Goal: Task Accomplishment & Management: Complete application form

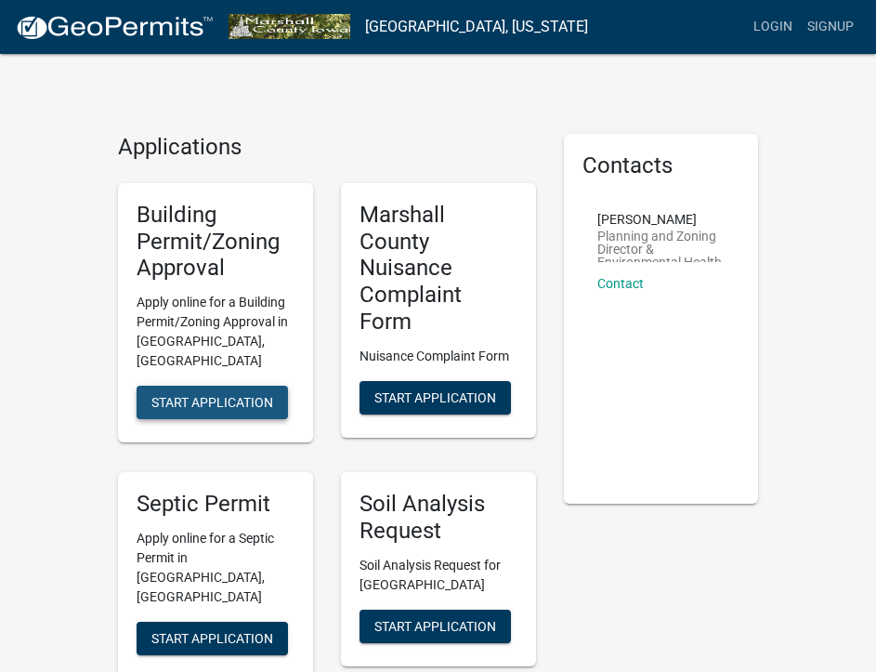
click at [200, 395] on span "Start Application" at bounding box center [212, 402] width 122 height 15
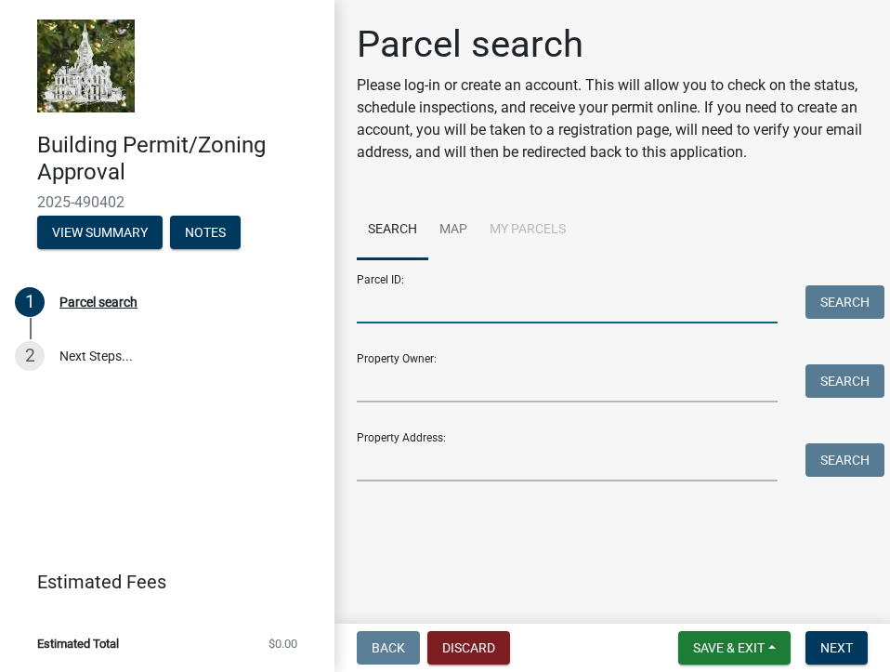
click at [452, 307] on input "Parcel ID:" at bounding box center [567, 304] width 421 height 38
click at [408, 390] on input "Property Owner:" at bounding box center [567, 383] width 421 height 38
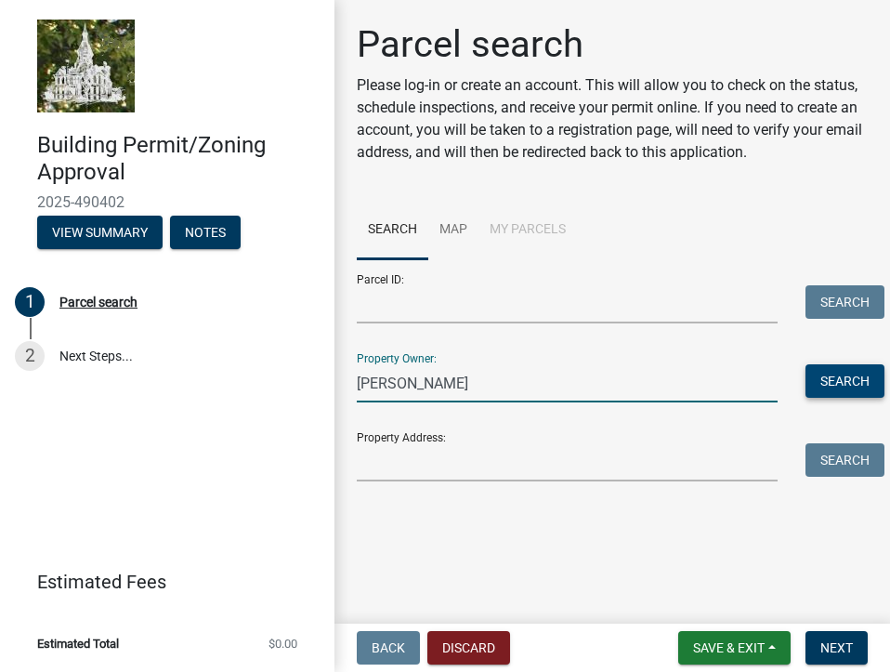
type input "[PERSON_NAME]"
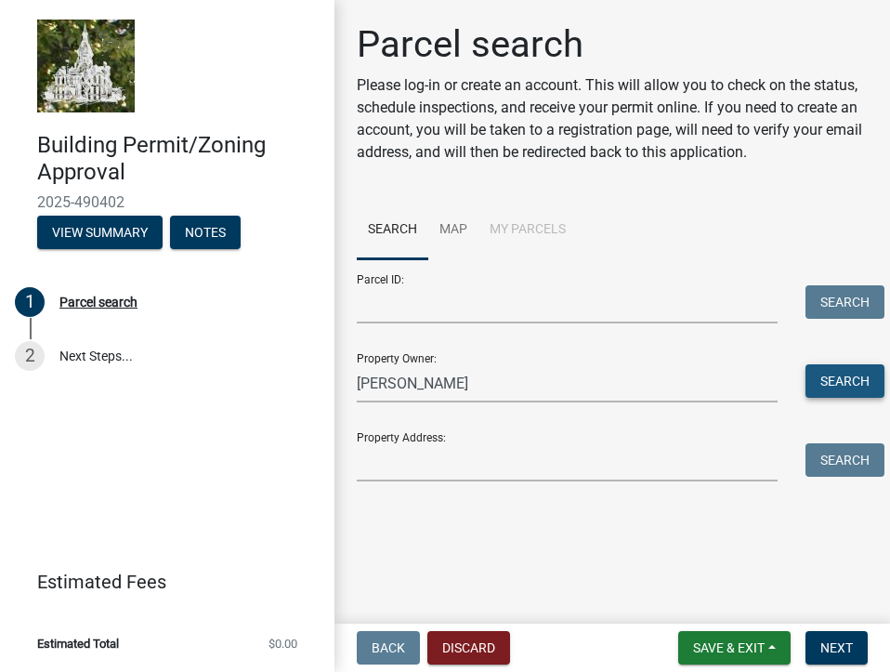
click at [832, 375] on button "Search" at bounding box center [845, 380] width 79 height 33
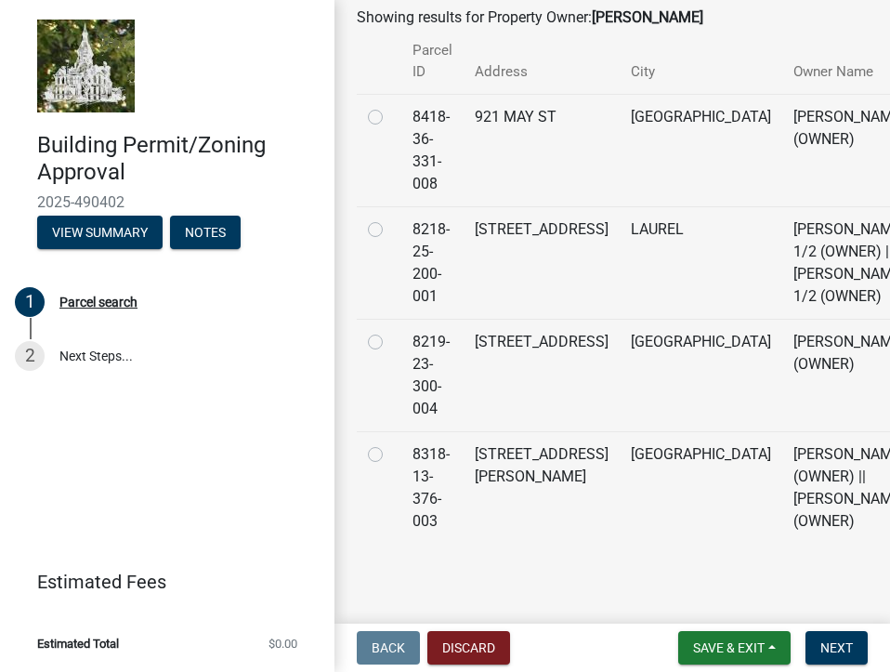
scroll to position [650, 0]
click at [390, 443] on label at bounding box center [390, 443] width 0 height 0
click at [390, 443] on input "radio" at bounding box center [396, 449] width 12 height 12
radio input "true"
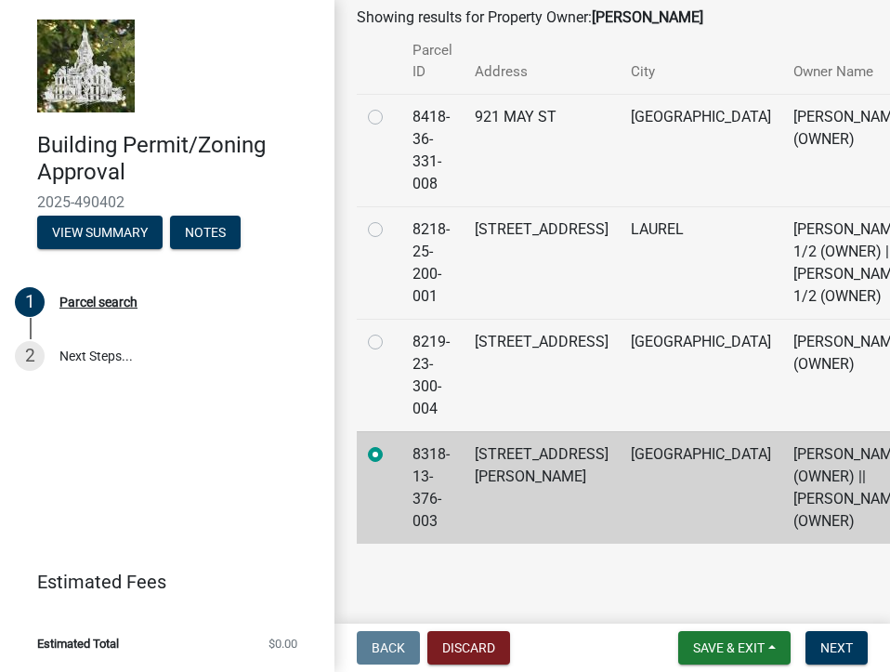
scroll to position [692, 0]
click at [847, 644] on span "Next" at bounding box center [837, 647] width 33 height 15
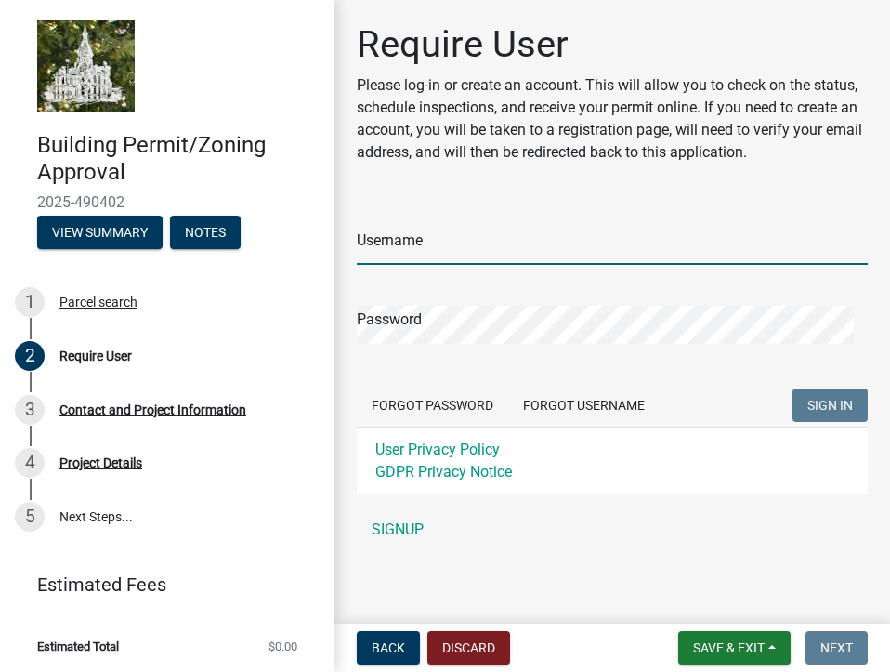
type input "aquastad"
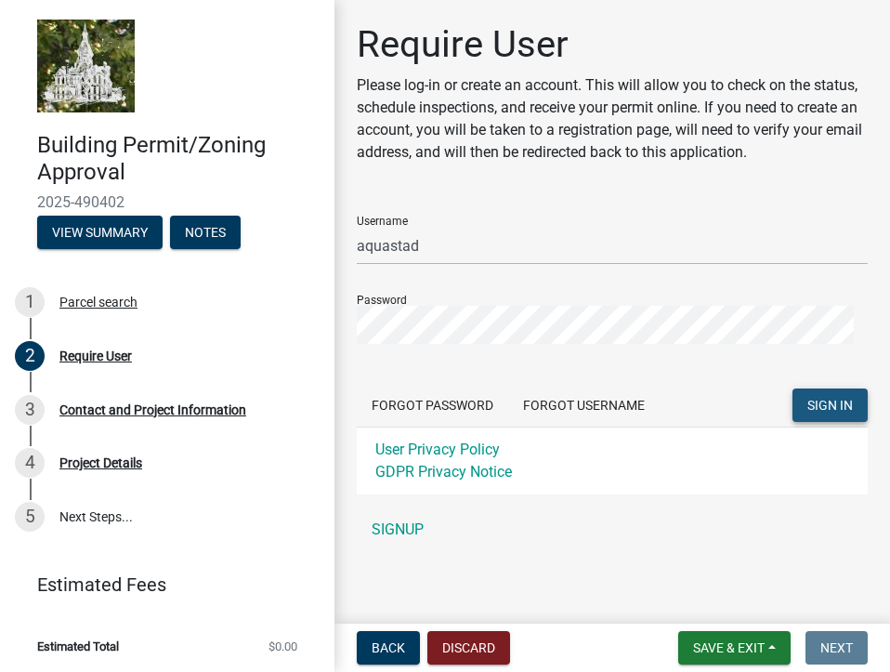
click at [808, 413] on span "SIGN IN" at bounding box center [831, 405] width 46 height 15
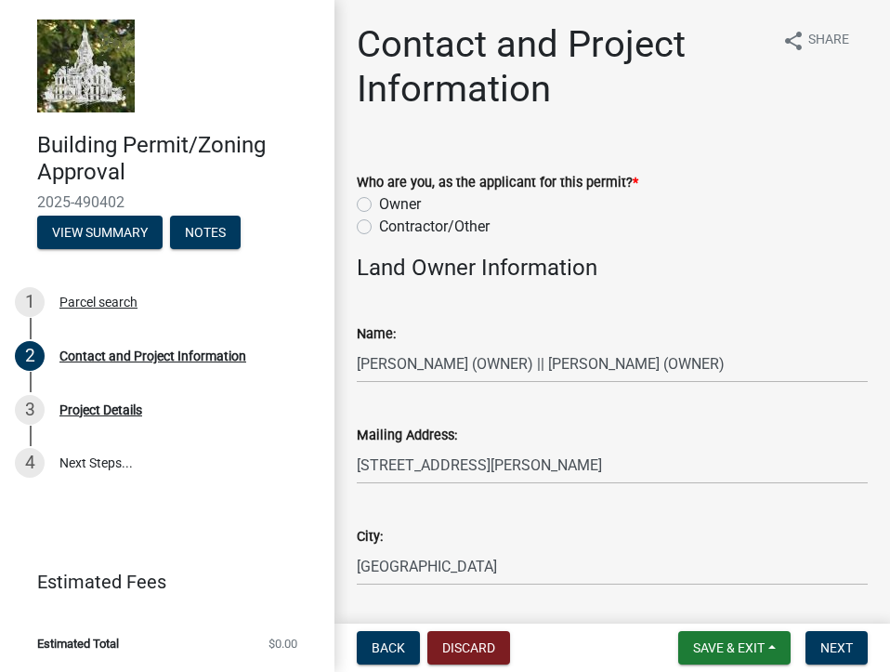
click at [379, 206] on label "Owner" at bounding box center [400, 204] width 42 height 22
click at [379, 205] on input "Owner" at bounding box center [385, 199] width 12 height 12
radio input "true"
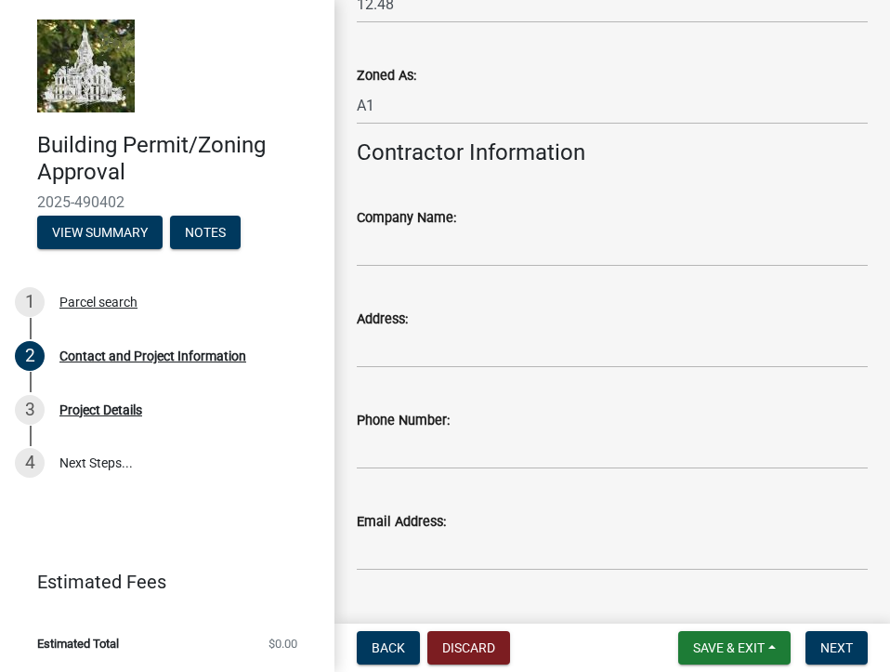
scroll to position [1810, 0]
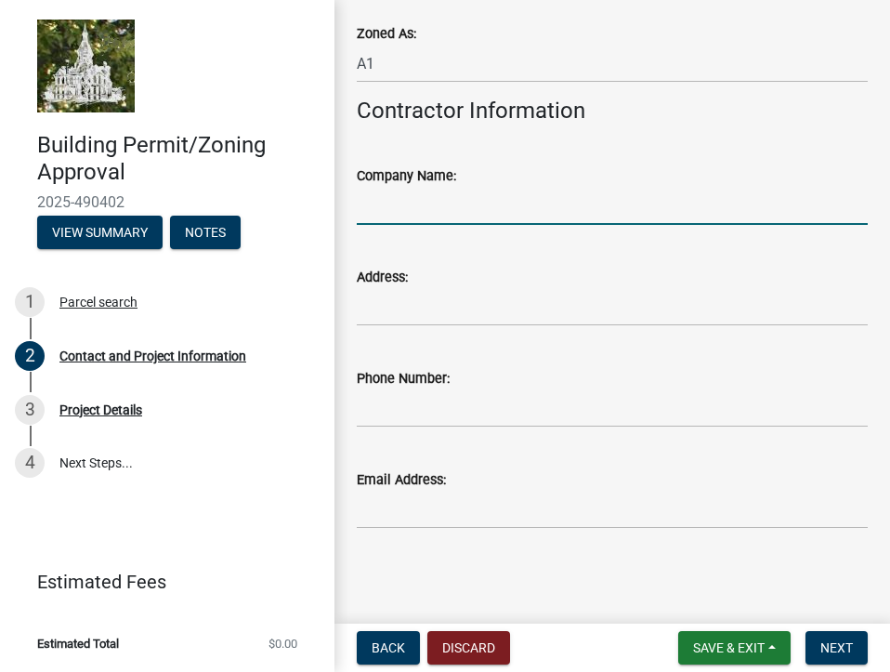
click at [379, 217] on input "Company Name:" at bounding box center [612, 206] width 511 height 38
type input "[PERSON_NAME]"
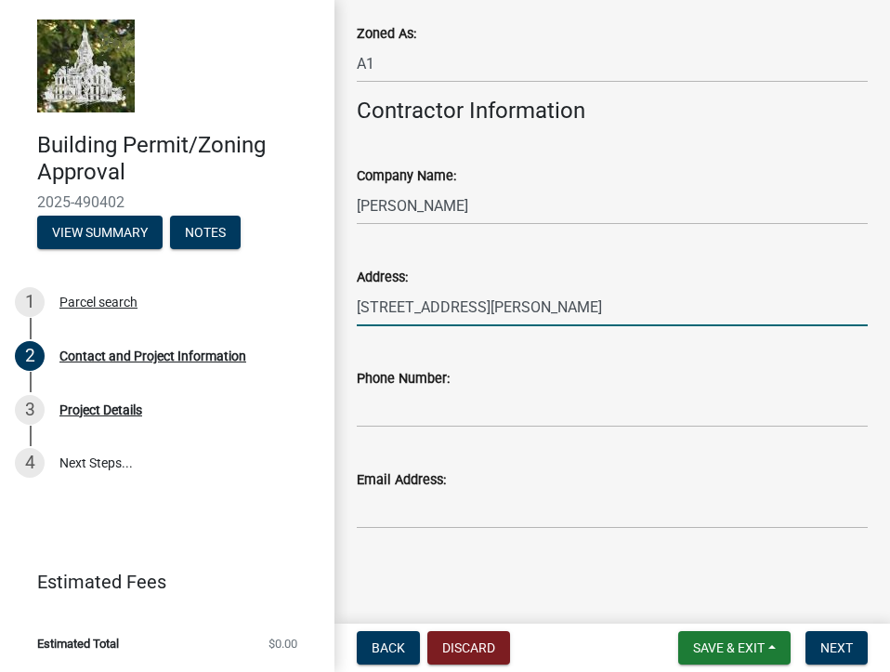
type input "[STREET_ADDRESS][PERSON_NAME]"
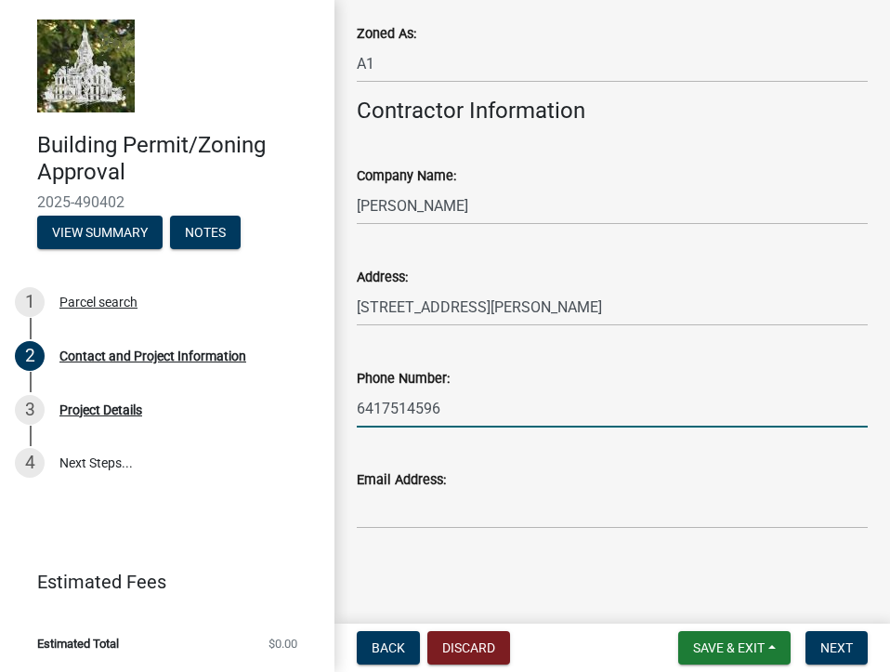
type input "6417514596"
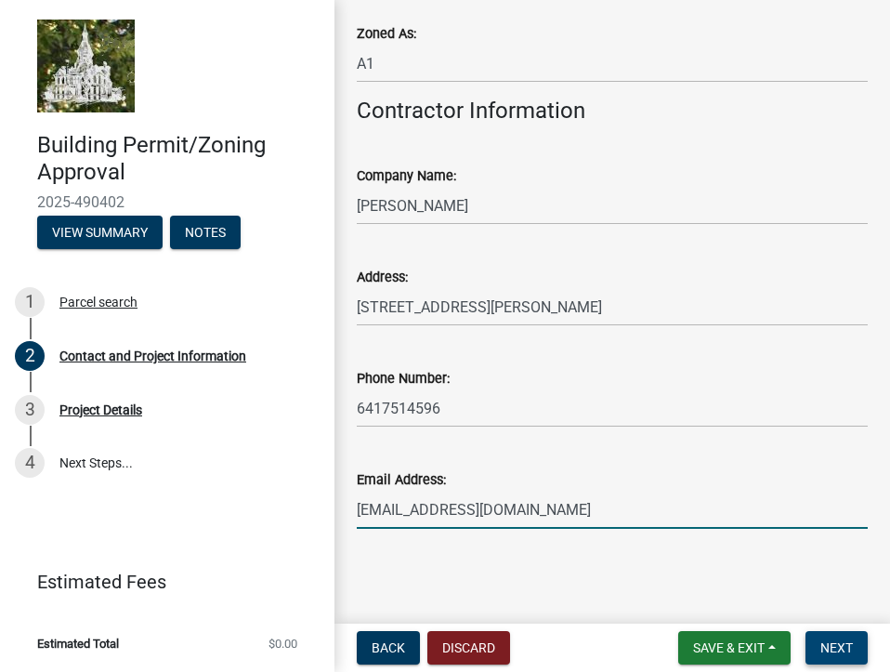
type input "[EMAIL_ADDRESS][DOMAIN_NAME]"
click at [847, 653] on span "Next" at bounding box center [837, 647] width 33 height 15
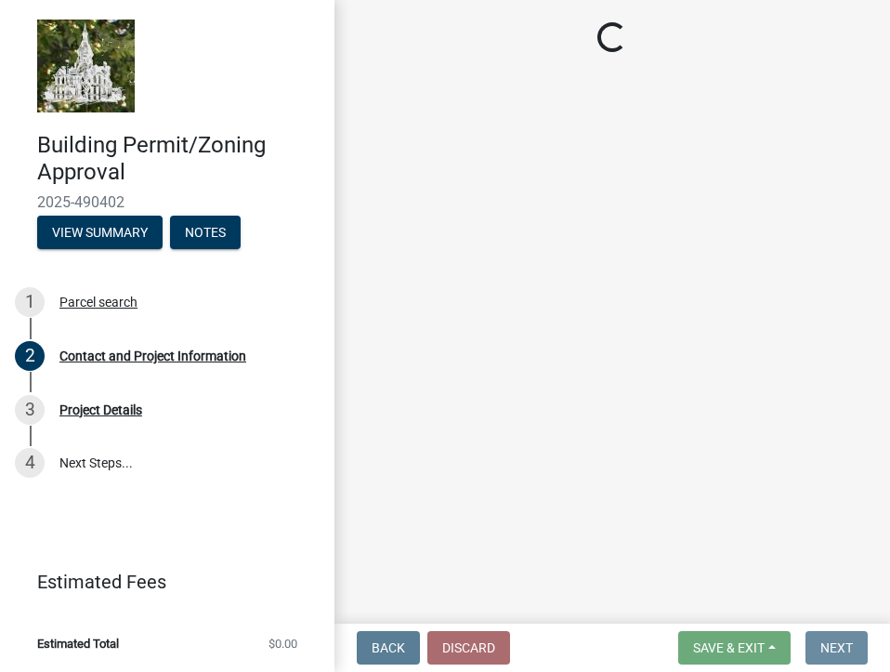
scroll to position [0, 0]
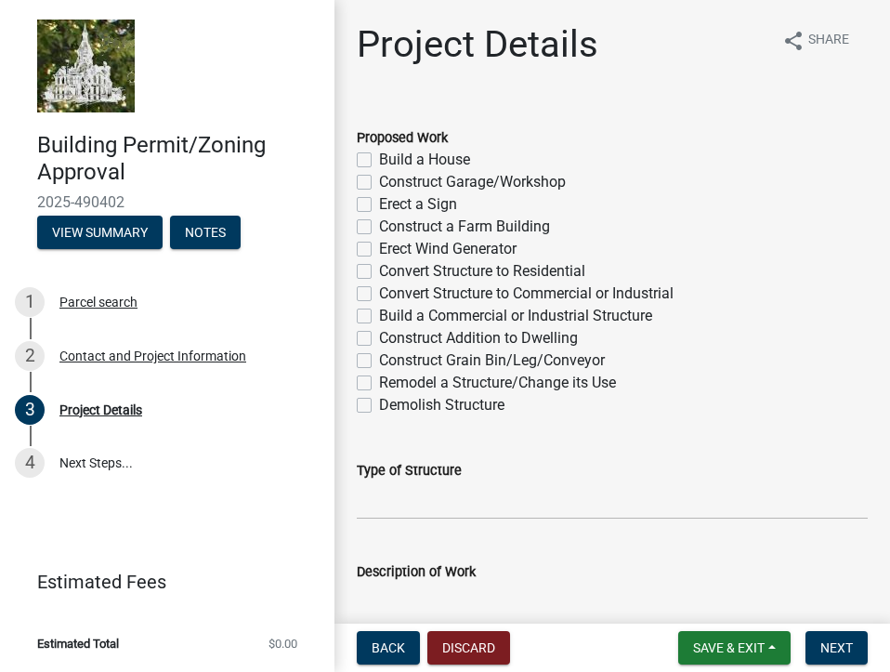
click at [379, 183] on label "Construct Garage/Workshop" at bounding box center [472, 182] width 187 height 22
click at [379, 183] on input "Construct Garage/Workshop" at bounding box center [385, 177] width 12 height 12
checkbox input "true"
checkbox input "false"
checkbox input "true"
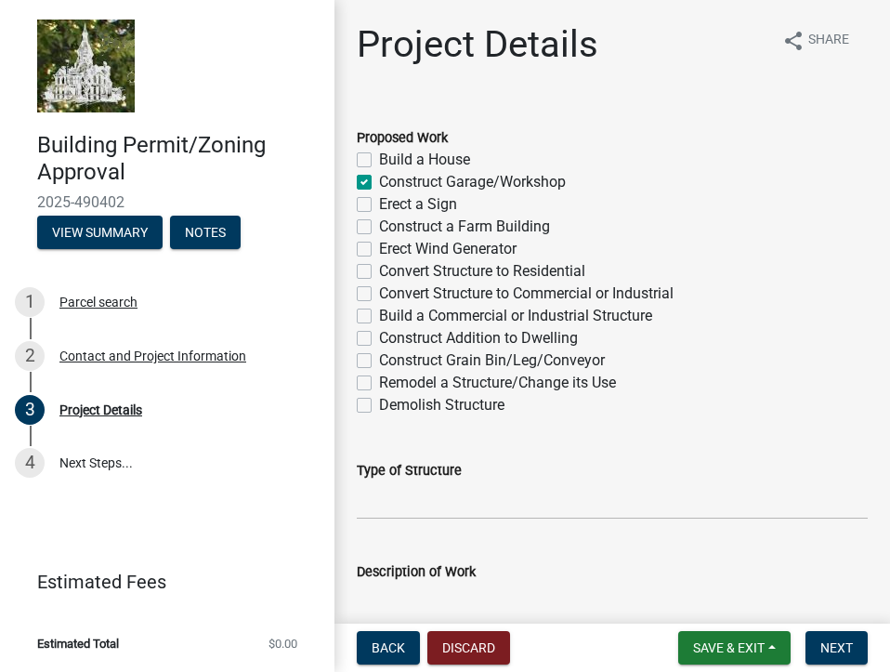
checkbox input "false"
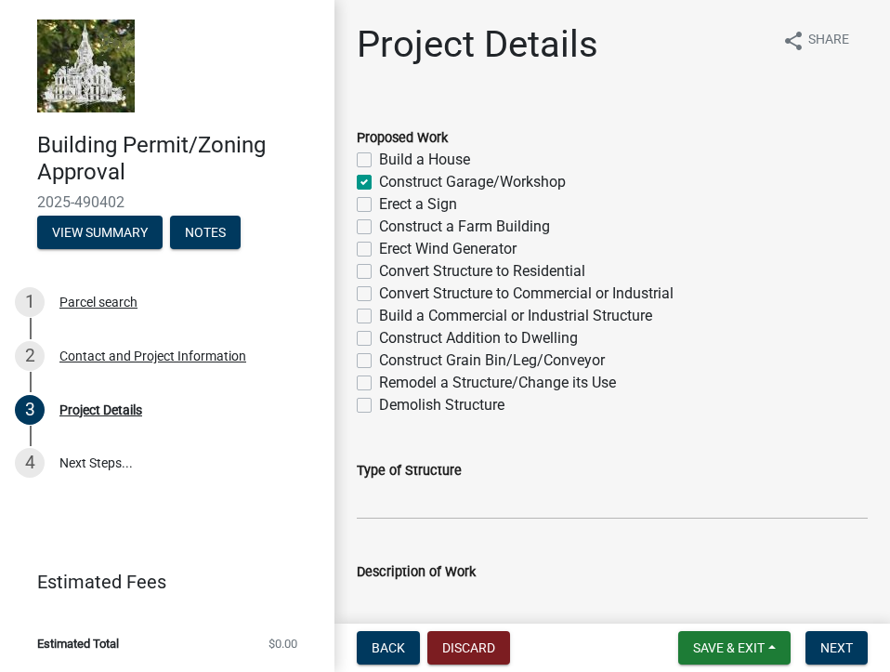
checkbox input "false"
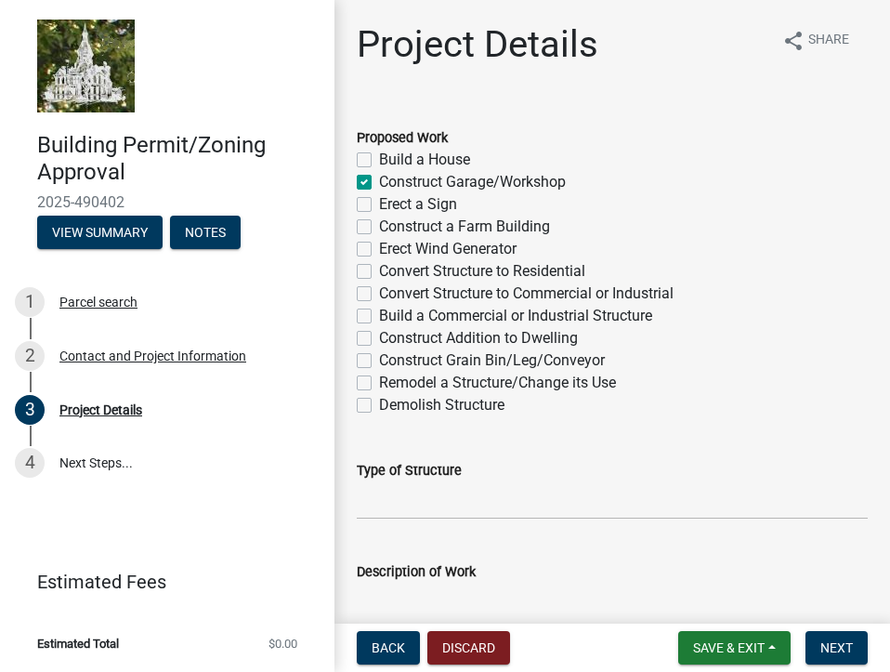
scroll to position [93, 0]
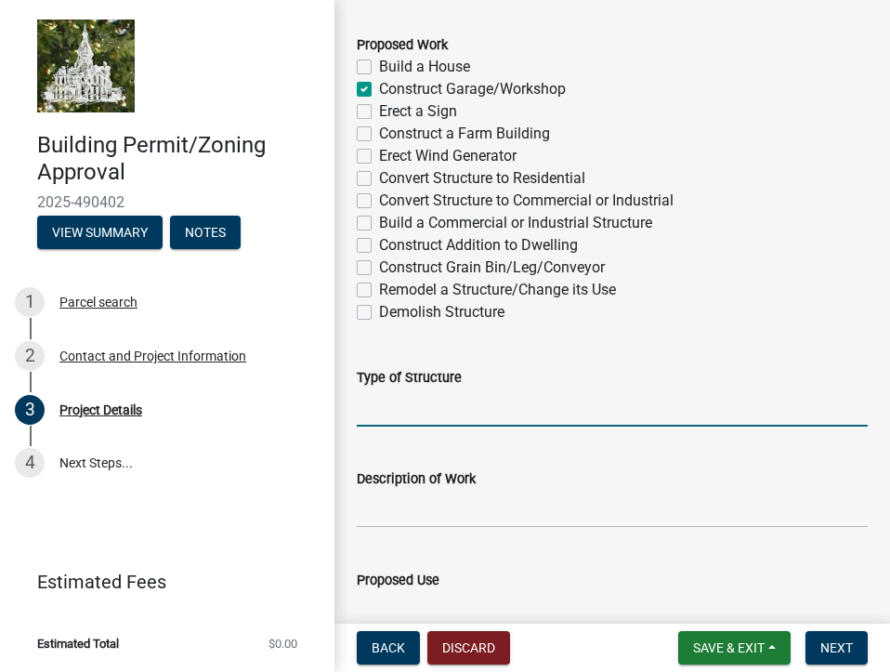
click at [436, 408] on input "Type of Structure" at bounding box center [612, 407] width 511 height 38
type input "garage"
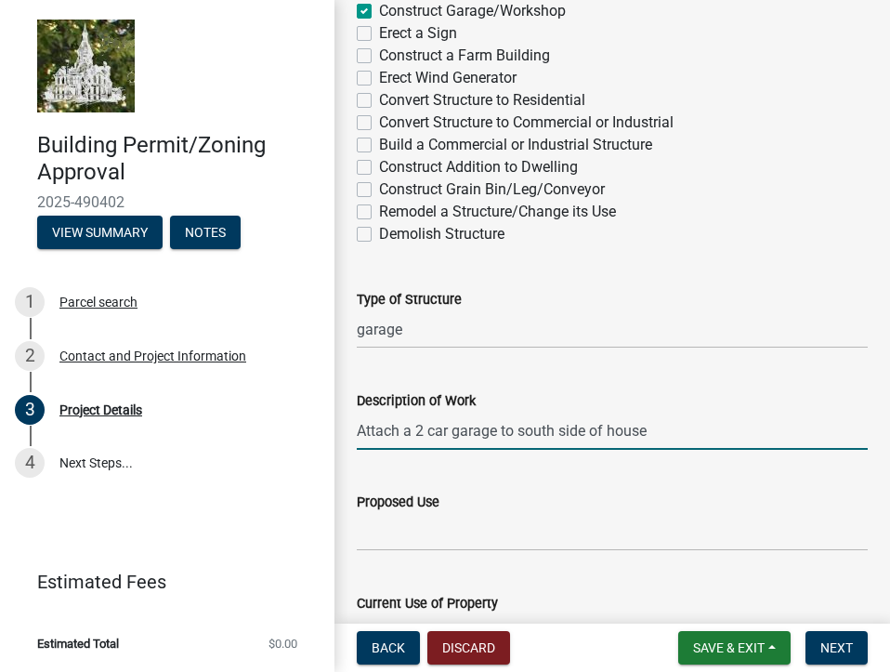
scroll to position [279, 0]
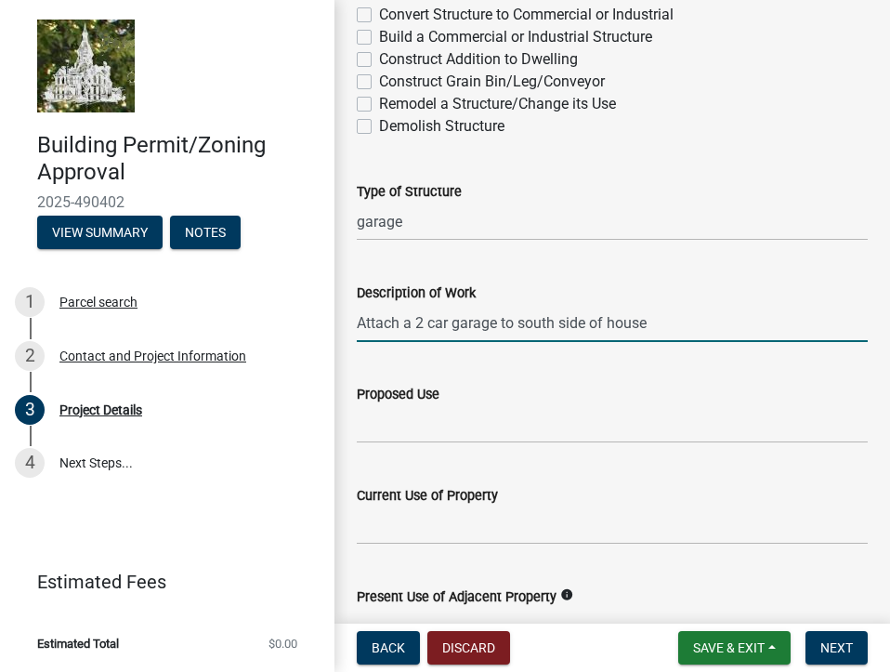
type input "Attach a 2 car garage to south side of house"
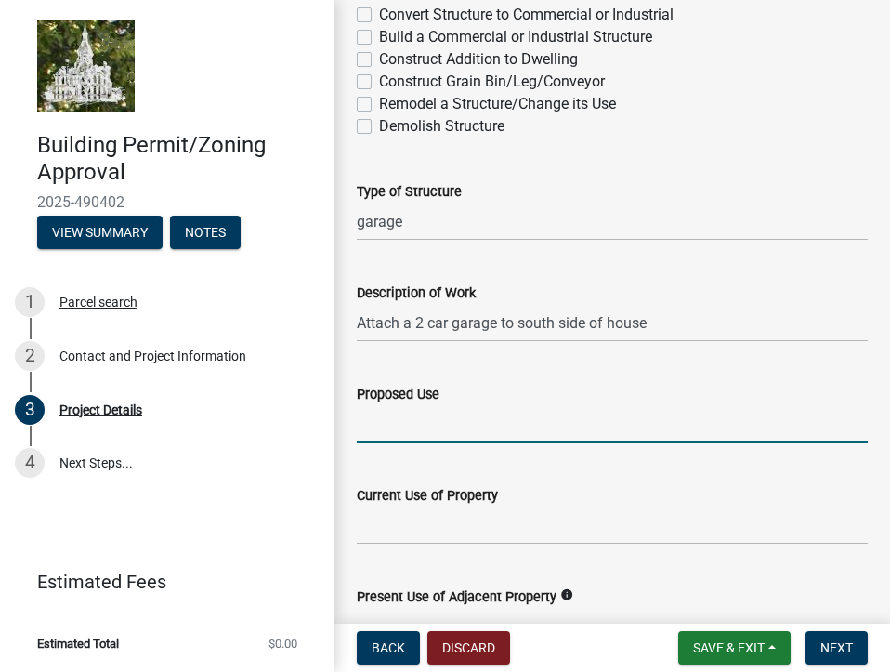
click at [447, 423] on input "Proposed Use" at bounding box center [612, 424] width 511 height 38
type input "garage"
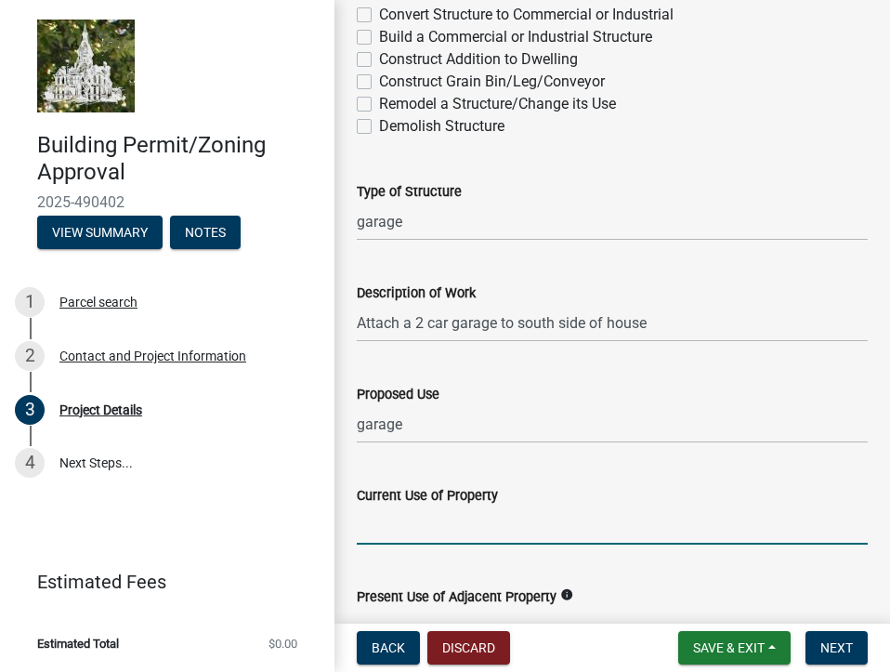
click at [440, 532] on input "Current Use of Property" at bounding box center [612, 525] width 511 height 38
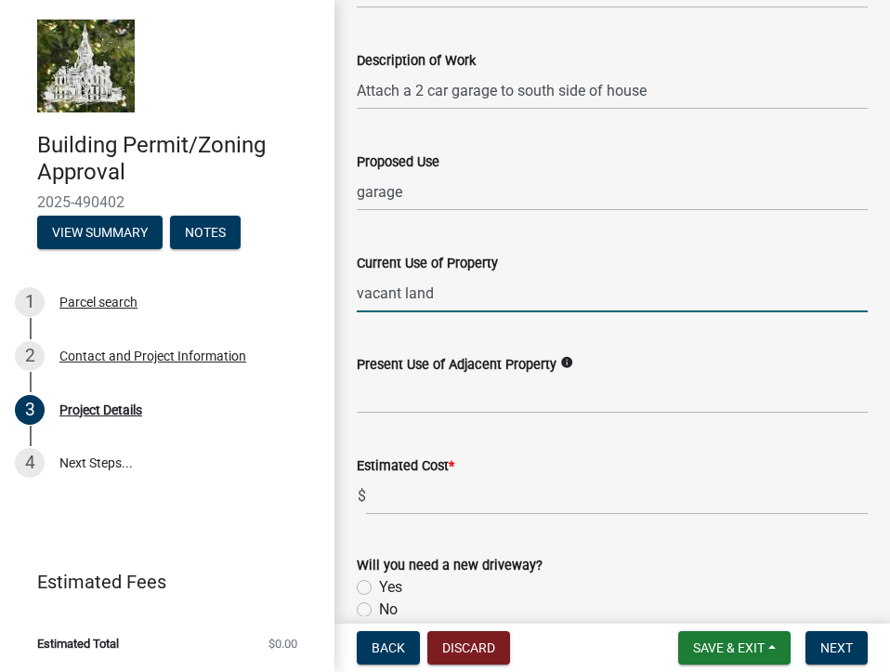
scroll to position [558, 0]
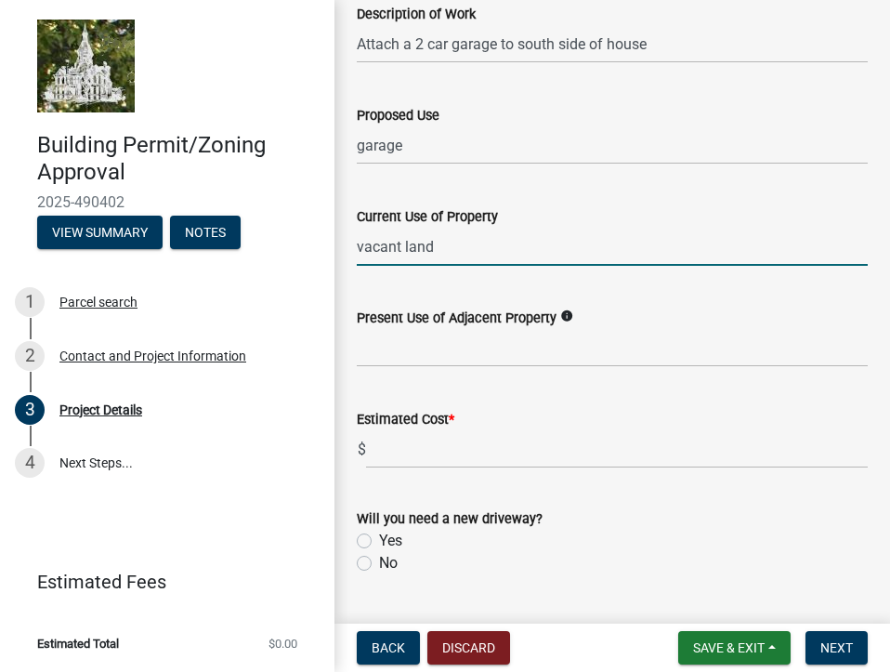
type input "vacant land"
click at [563, 313] on icon "info" at bounding box center [566, 315] width 13 height 13
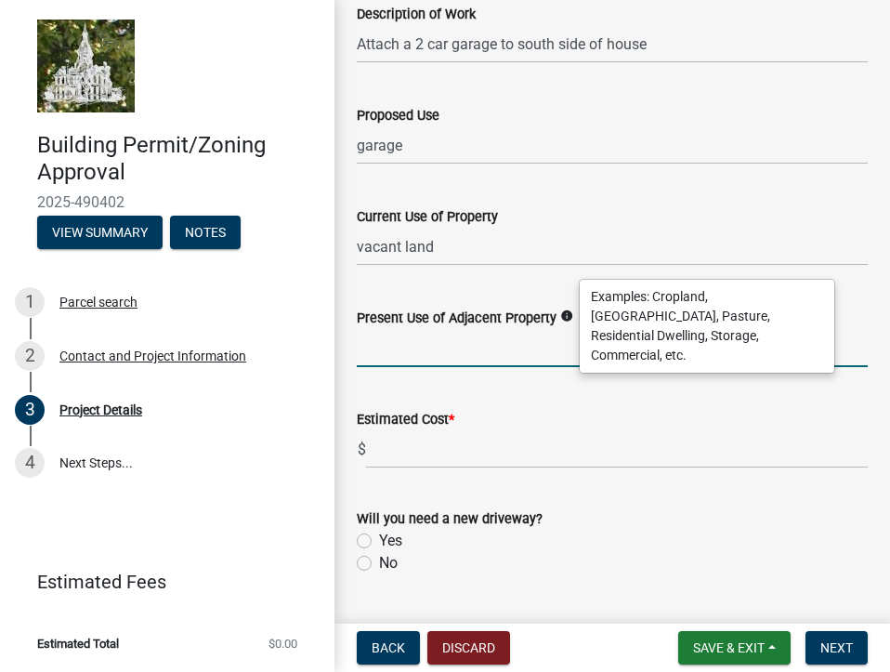
click at [422, 349] on input "Present Use of Adjacent Property" at bounding box center [612, 348] width 511 height 38
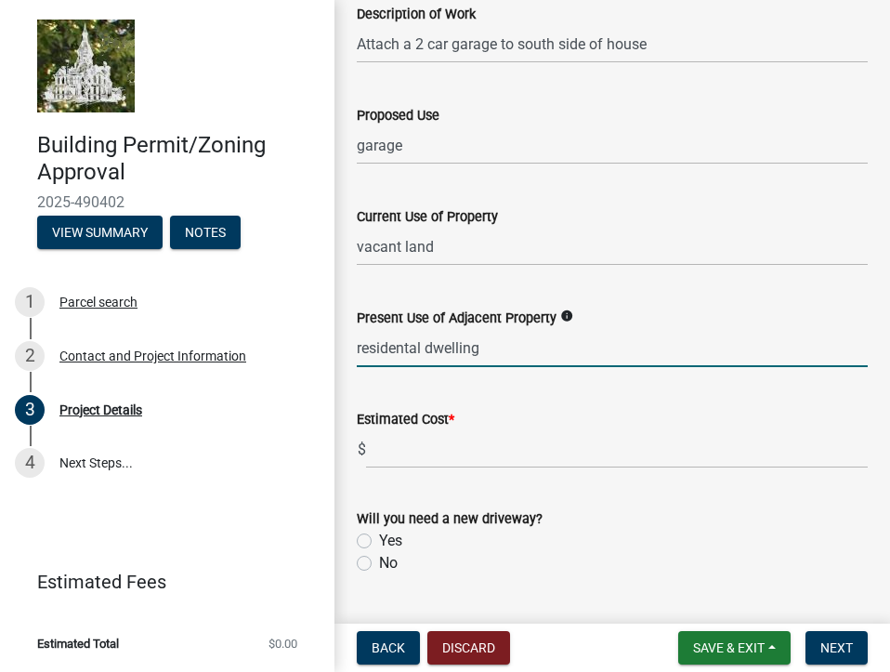
type input "residental dwelling"
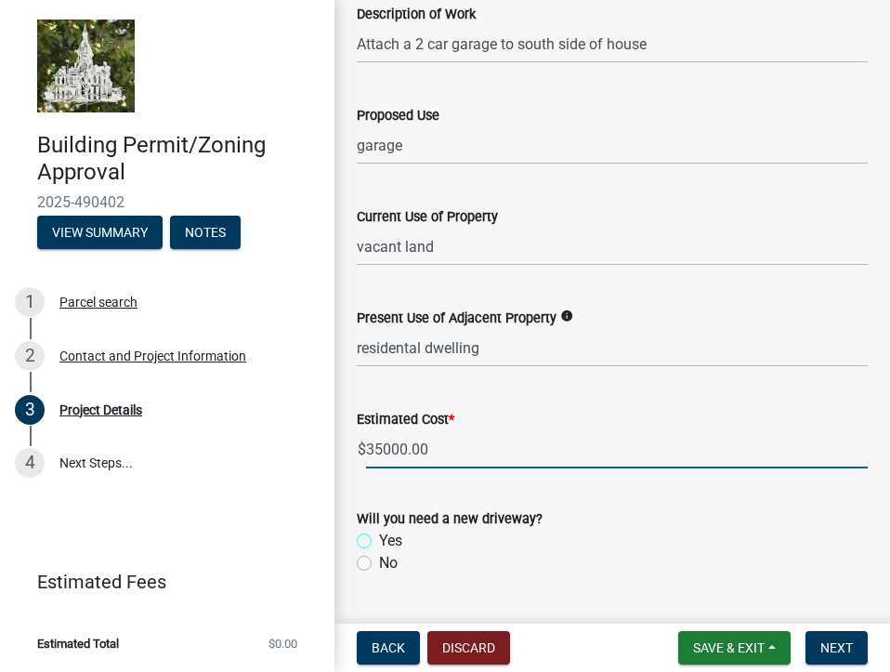
type input "35000"
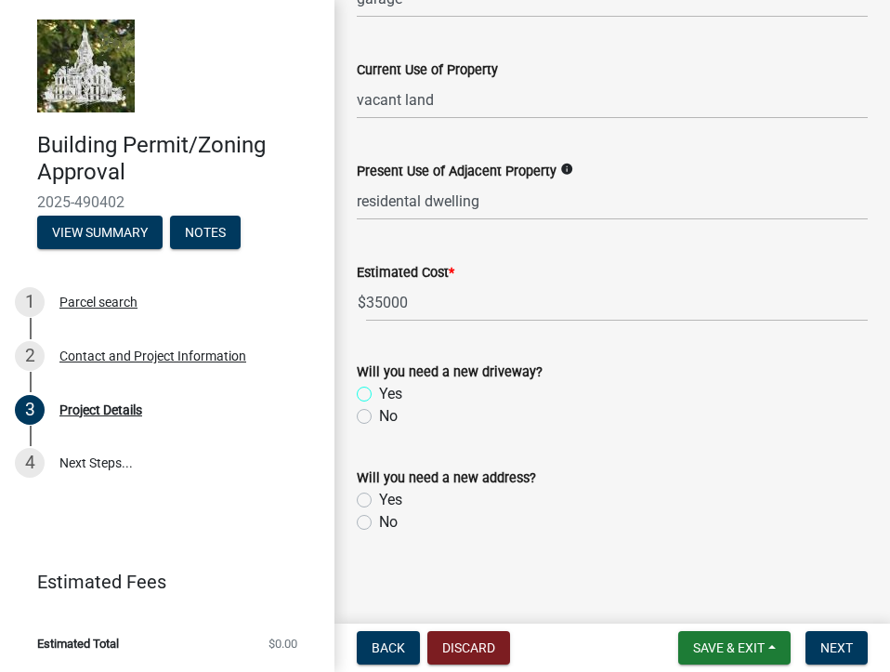
scroll to position [711, 0]
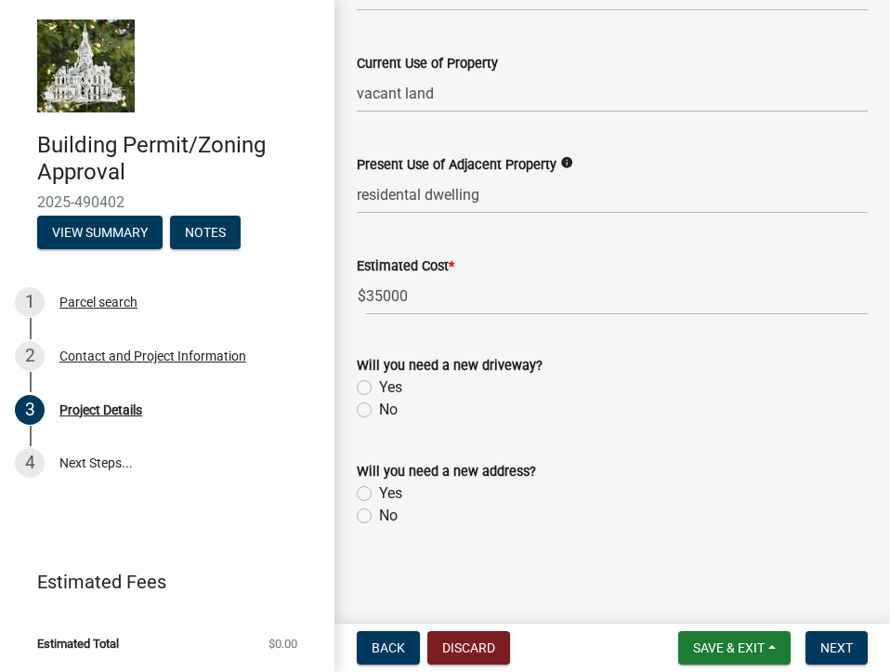
click at [379, 387] on label "Yes" at bounding box center [390, 387] width 23 height 22
click at [379, 387] on input "Yes" at bounding box center [385, 382] width 12 height 12
radio input "true"
click at [379, 514] on label "No" at bounding box center [388, 516] width 19 height 22
click at [379, 514] on input "No" at bounding box center [385, 511] width 12 height 12
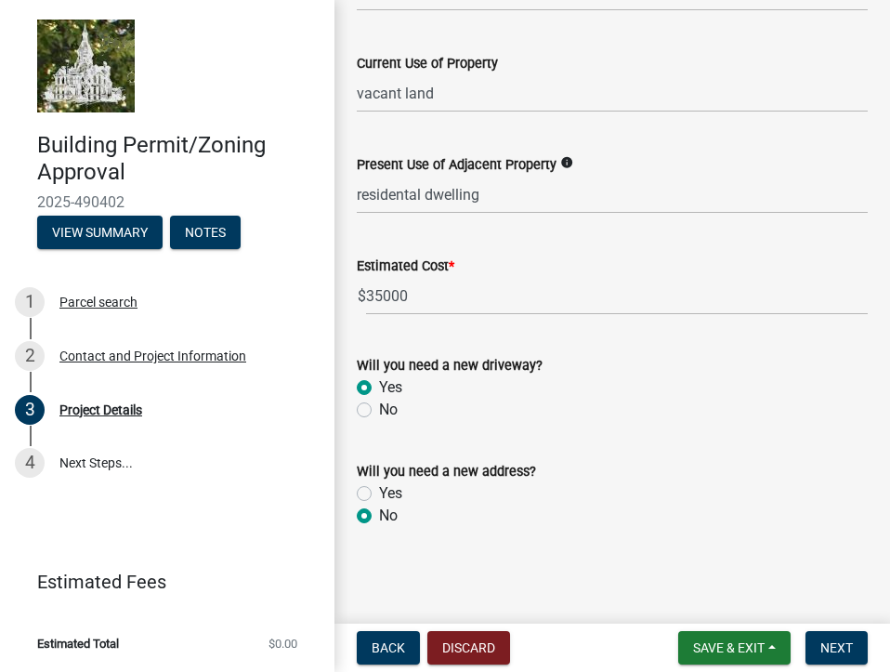
radio input "true"
click at [843, 650] on span "Next" at bounding box center [837, 647] width 33 height 15
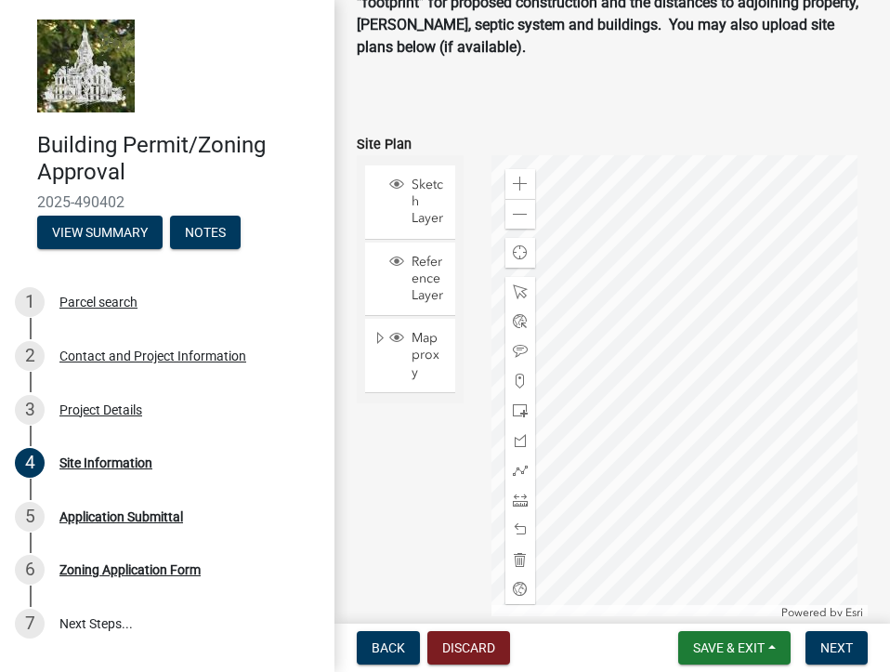
scroll to position [186, 0]
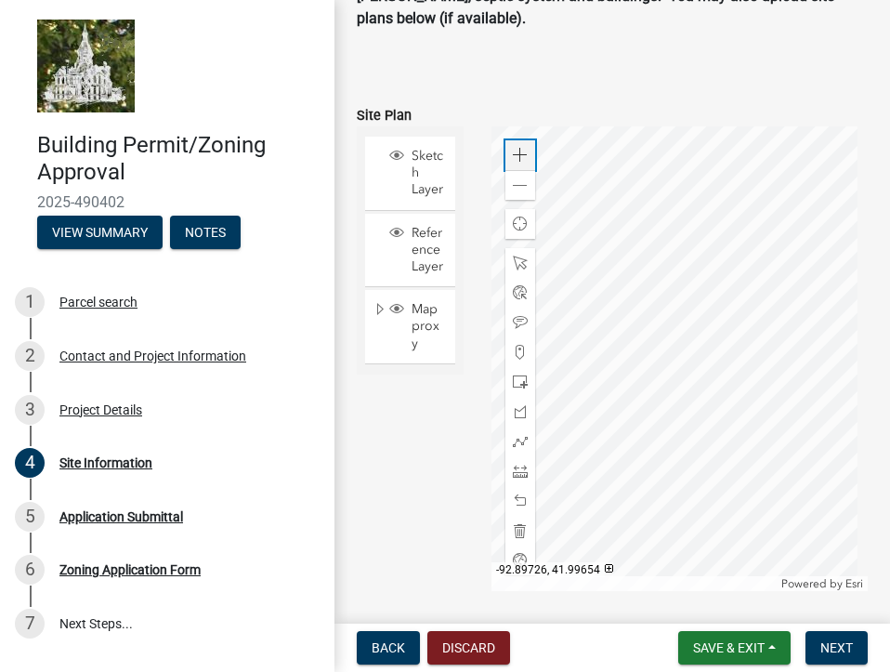
click at [513, 151] on span at bounding box center [520, 155] width 15 height 15
click at [542, 461] on div at bounding box center [680, 358] width 376 height 465
click at [515, 148] on span at bounding box center [520, 155] width 15 height 15
click at [492, 375] on div at bounding box center [680, 358] width 376 height 465
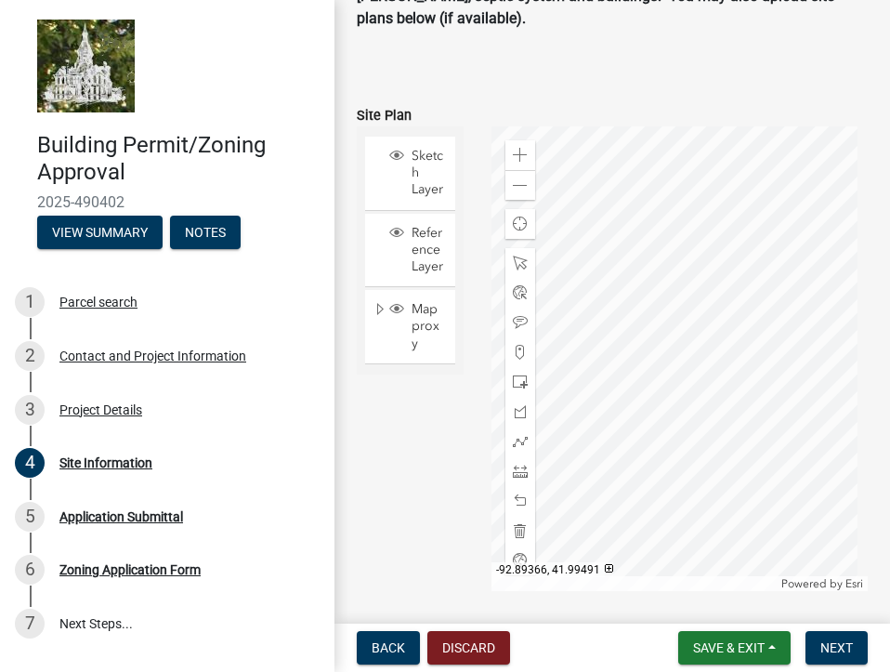
click at [636, 286] on div at bounding box center [680, 358] width 376 height 465
click at [416, 165] on span "Sketch Layer" at bounding box center [428, 173] width 42 height 51
click at [691, 385] on div at bounding box center [680, 358] width 376 height 465
click at [516, 381] on span at bounding box center [520, 381] width 15 height 15
click at [732, 425] on div at bounding box center [680, 358] width 376 height 465
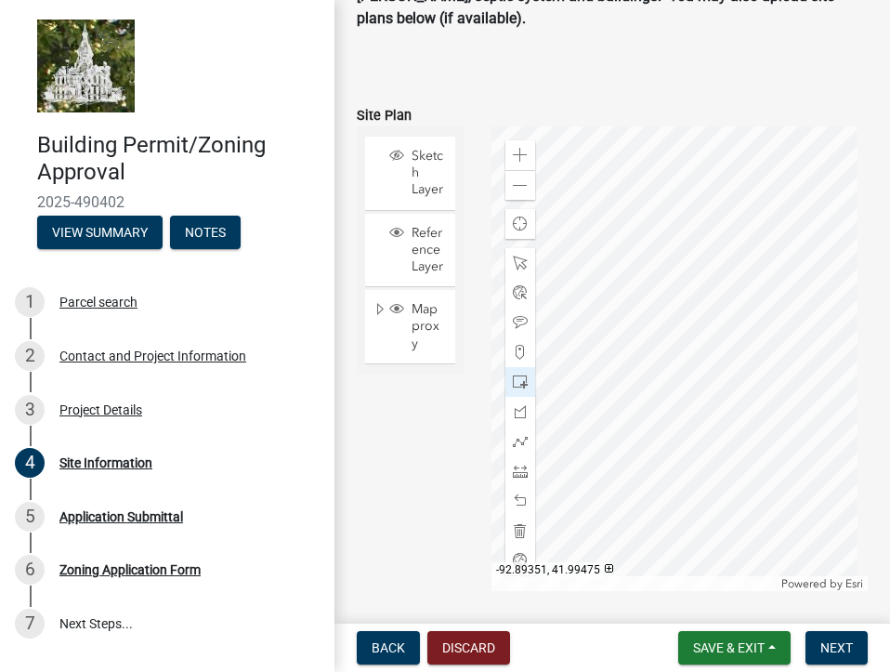
click at [706, 401] on div at bounding box center [680, 358] width 376 height 465
click at [427, 182] on span "Sketch Layer" at bounding box center [428, 173] width 42 height 51
click at [691, 410] on div at bounding box center [680, 358] width 376 height 465
click at [529, 268] on div at bounding box center [521, 263] width 30 height 30
click at [686, 410] on div at bounding box center [680, 358] width 376 height 465
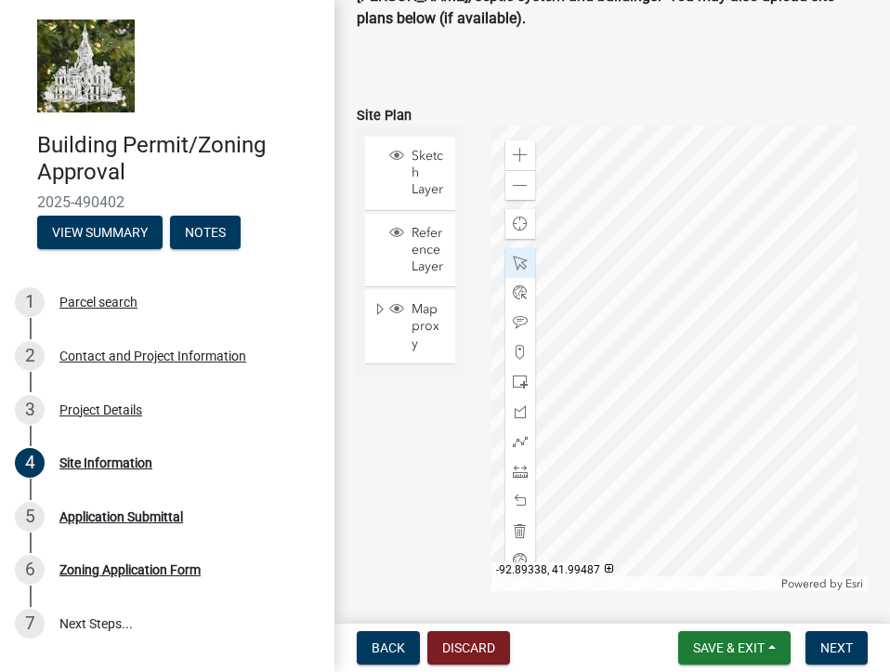
click at [762, 328] on div at bounding box center [680, 358] width 376 height 465
click at [426, 269] on span "Reference Layer" at bounding box center [428, 250] width 42 height 51
click at [418, 168] on span "Sketch Layer" at bounding box center [428, 173] width 42 height 51
click at [425, 271] on span "Reference Layer" at bounding box center [428, 250] width 42 height 51
click at [430, 352] on span "Mapproxy" at bounding box center [428, 326] width 42 height 51
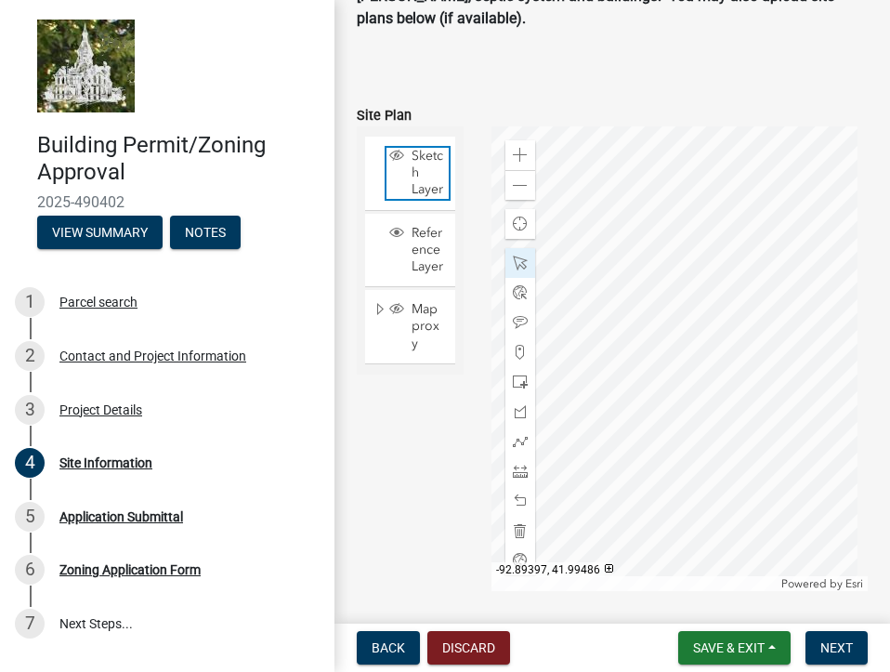
click at [427, 182] on span "Sketch Layer" at bounding box center [428, 173] width 42 height 51
click at [430, 276] on span "Reference Layer" at bounding box center [428, 250] width 42 height 51
click at [835, 646] on span "Next" at bounding box center [837, 647] width 33 height 15
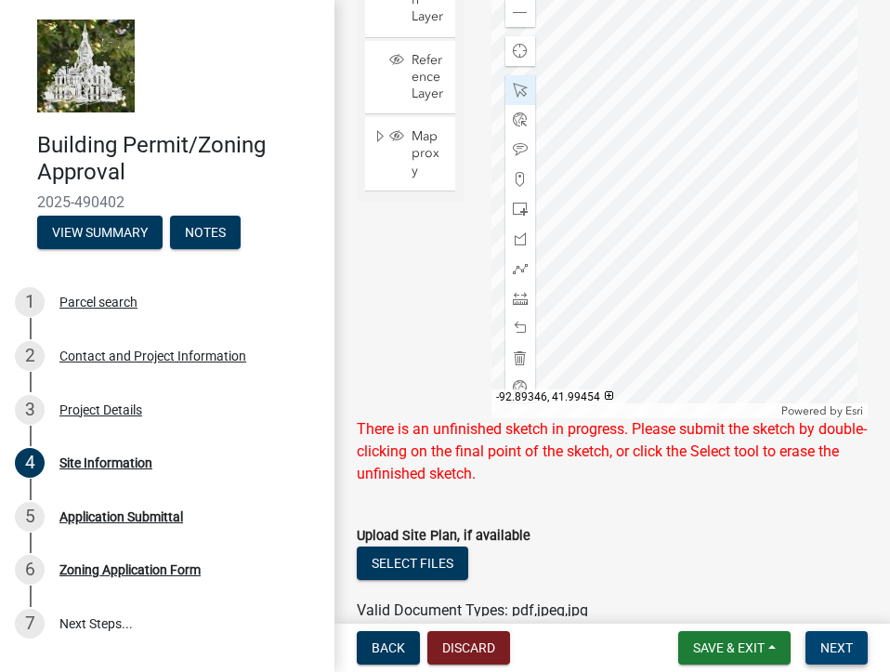
scroll to position [372, 0]
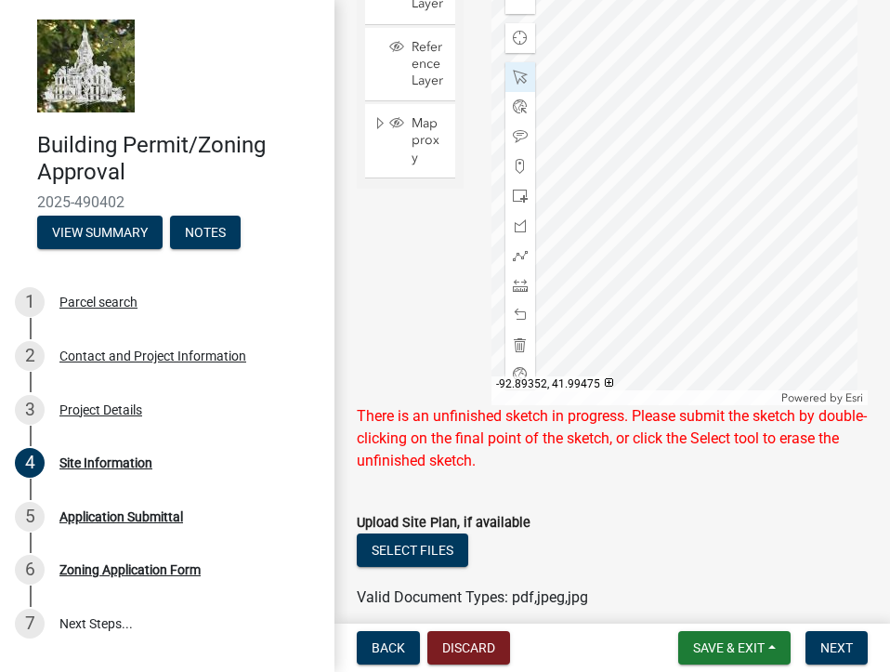
click at [697, 219] on div at bounding box center [680, 173] width 376 height 465
click at [733, 210] on div at bounding box center [680, 173] width 376 height 465
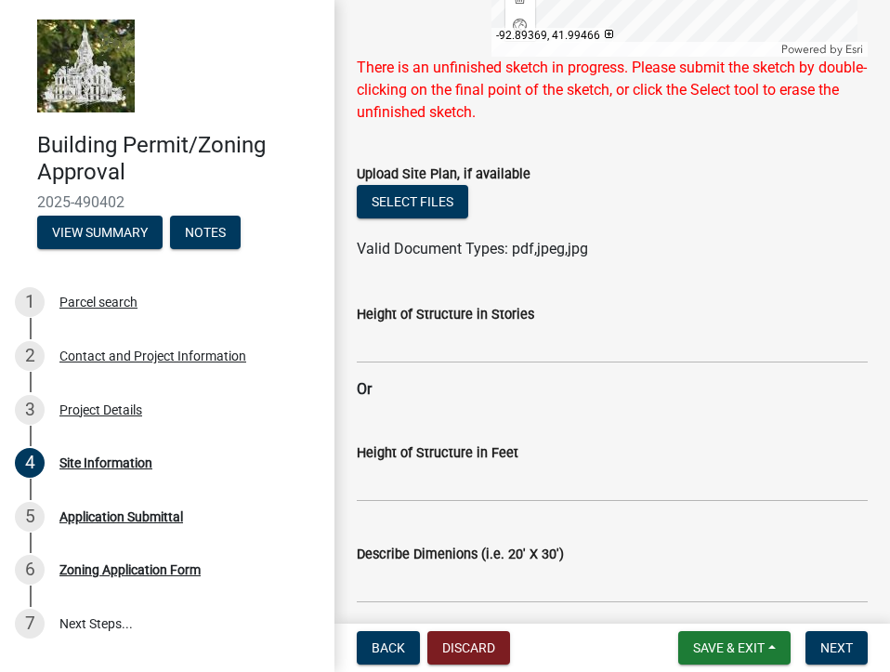
scroll to position [743, 0]
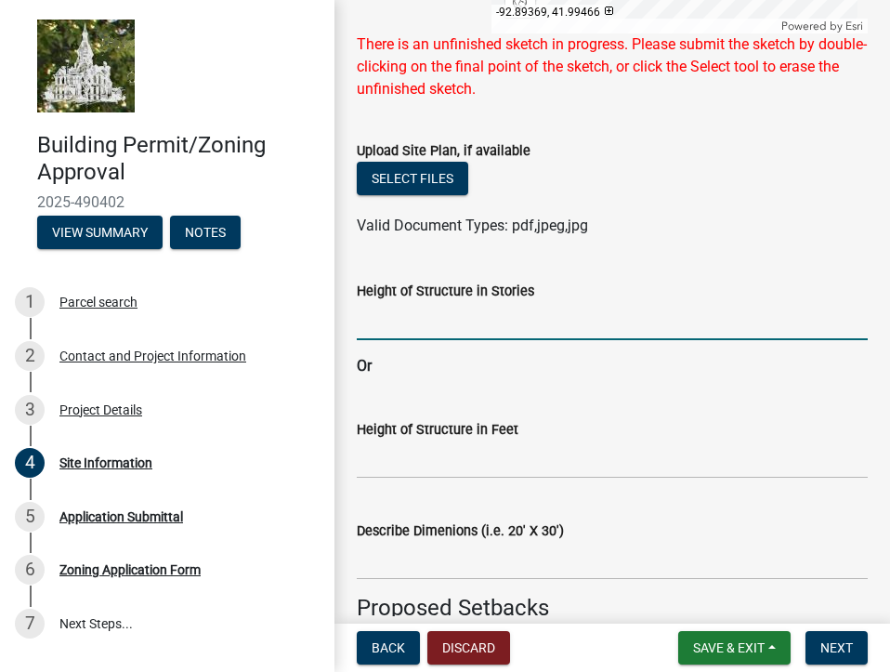
click at [445, 324] on input "Height of Structure in Stories" at bounding box center [612, 321] width 511 height 38
type input "1"
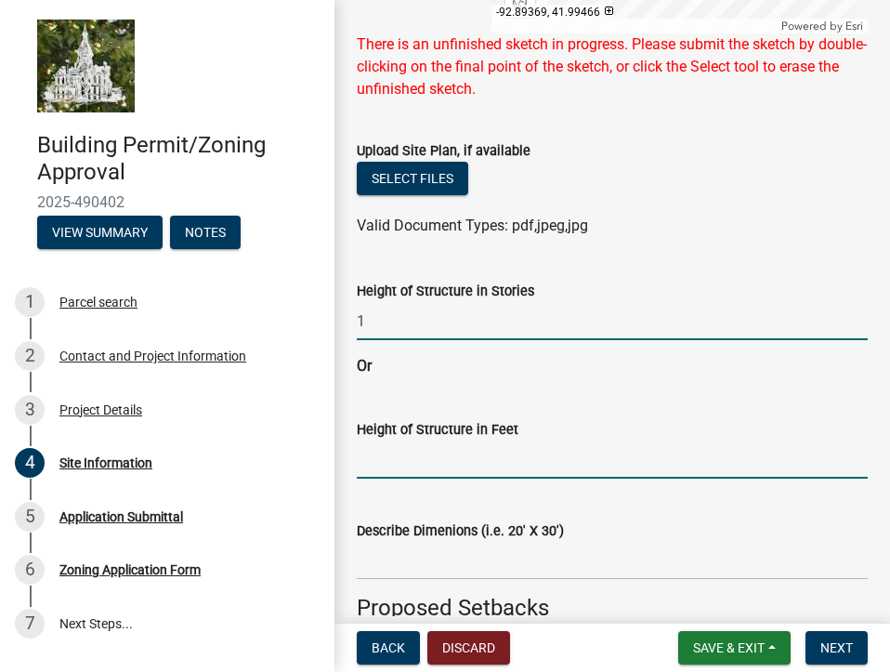
click at [447, 464] on input "Height of Structure in Feet" at bounding box center [612, 459] width 511 height 38
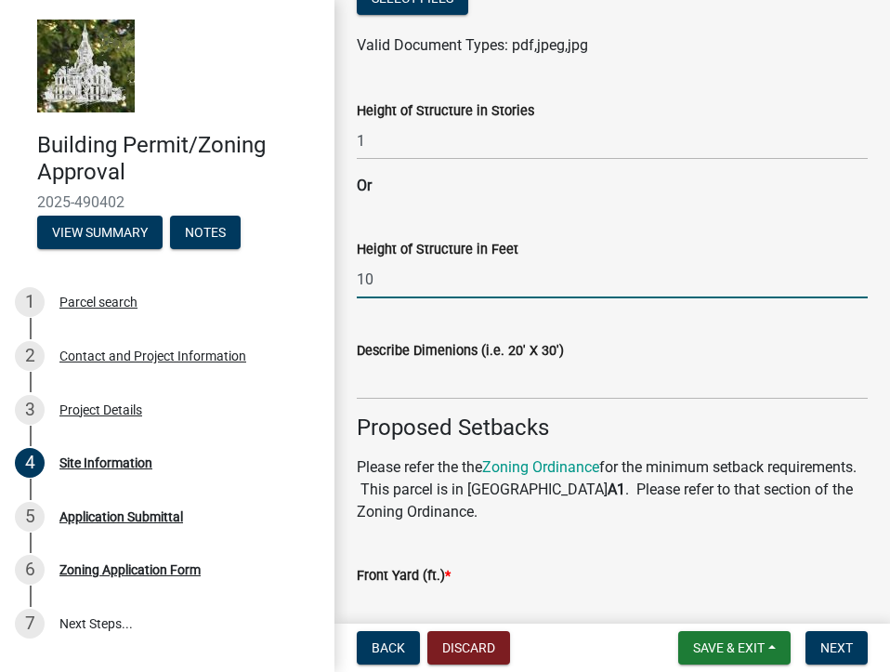
scroll to position [929, 0]
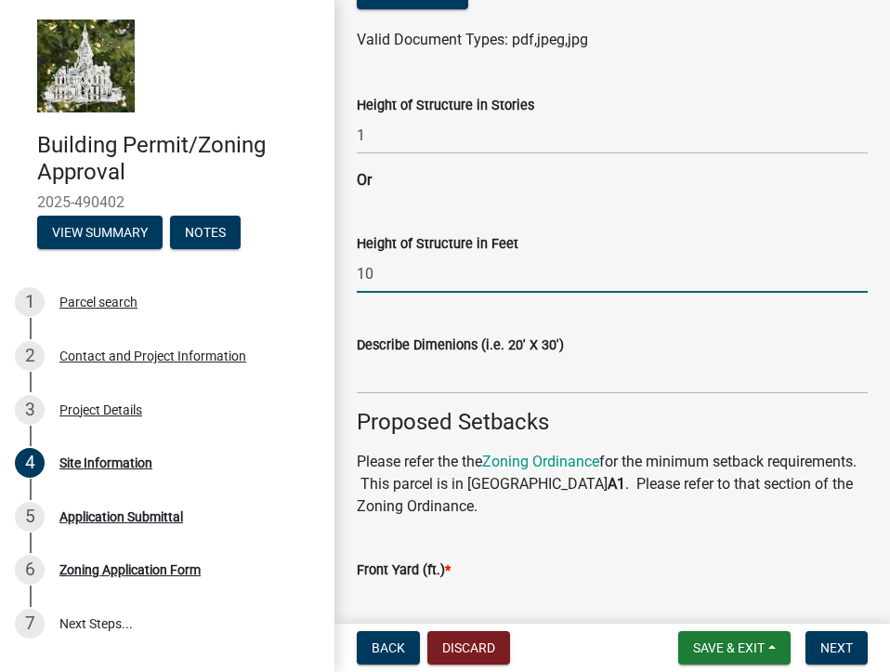
type input "10"
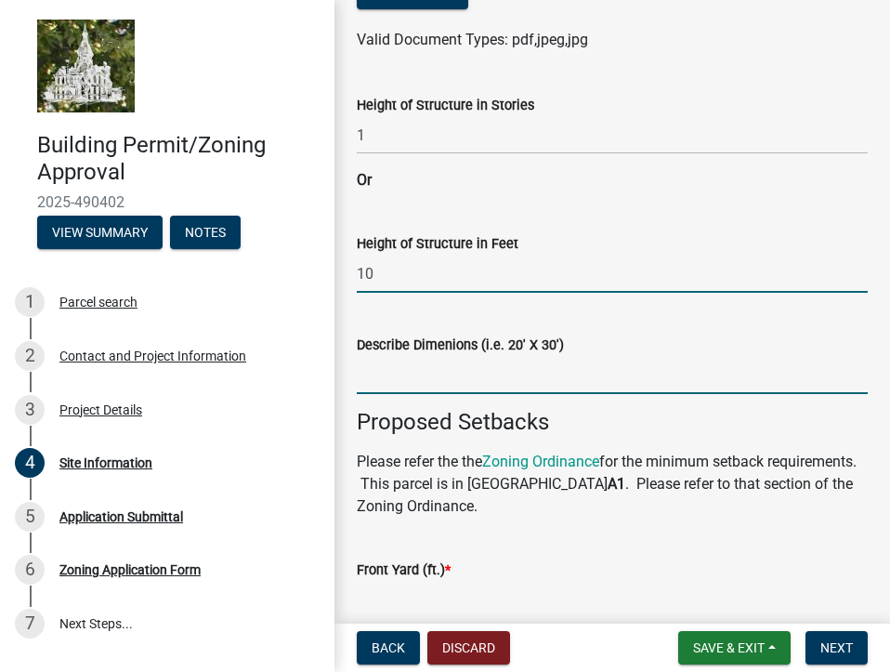
click at [429, 378] on input "Describe Dimenions (i.e. 20' X 30')" at bounding box center [612, 375] width 511 height 38
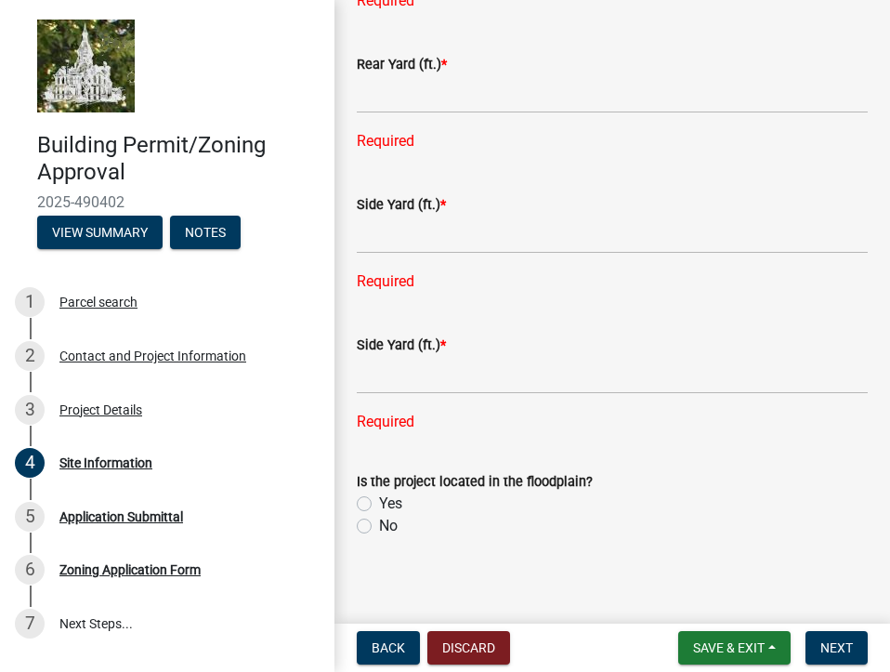
scroll to position [1585, 0]
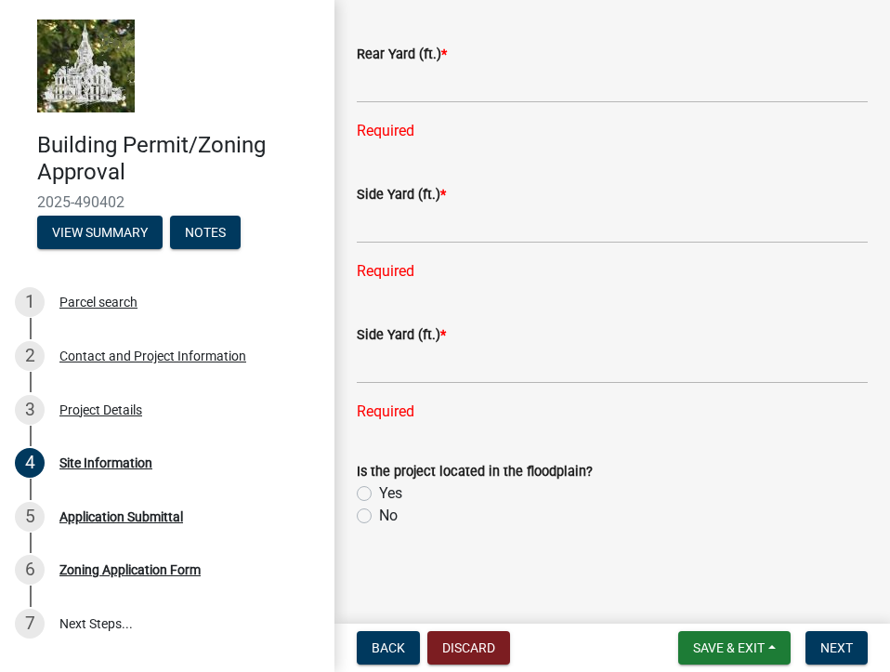
type input "24x26"
click at [379, 515] on label "No" at bounding box center [388, 516] width 19 height 22
click at [379, 515] on input "No" at bounding box center [385, 511] width 12 height 12
radio input "true"
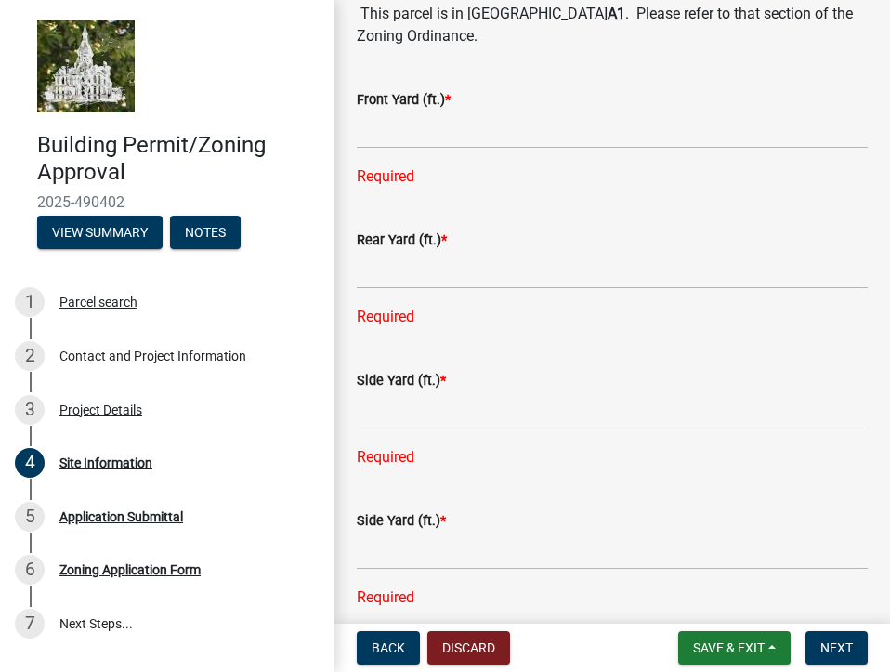
scroll to position [1307, 0]
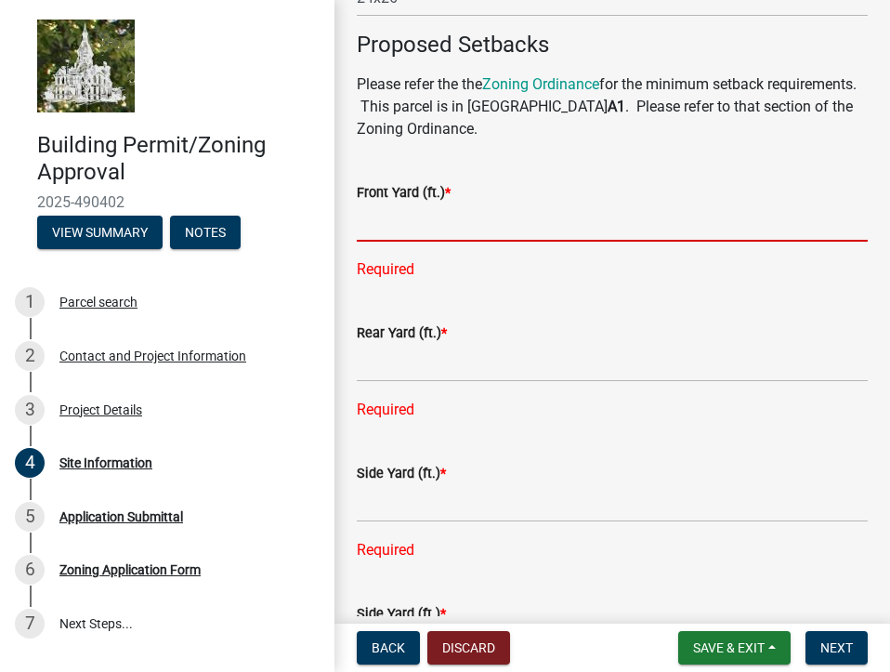
click at [394, 228] on input "text" at bounding box center [612, 223] width 511 height 38
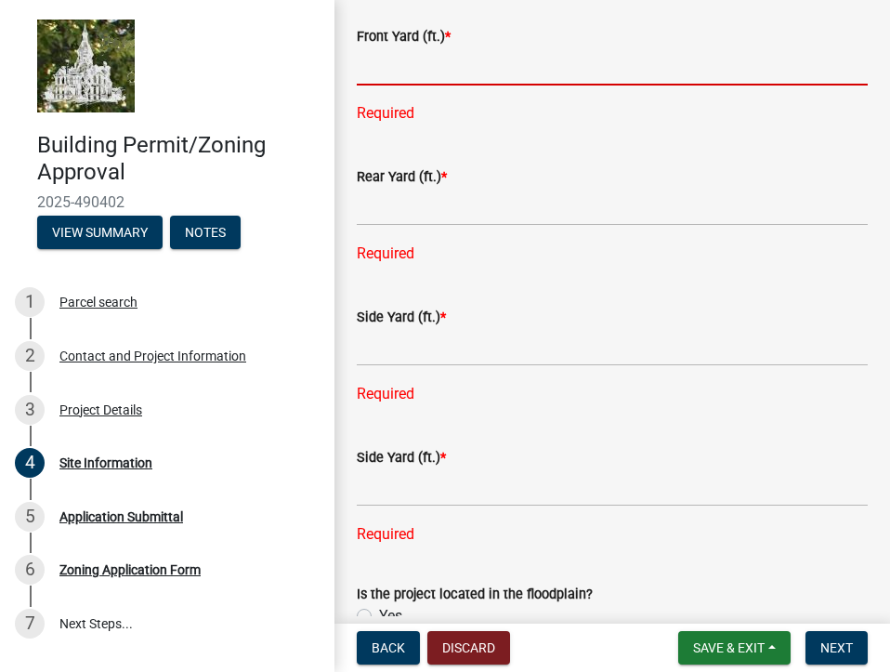
scroll to position [1585, 0]
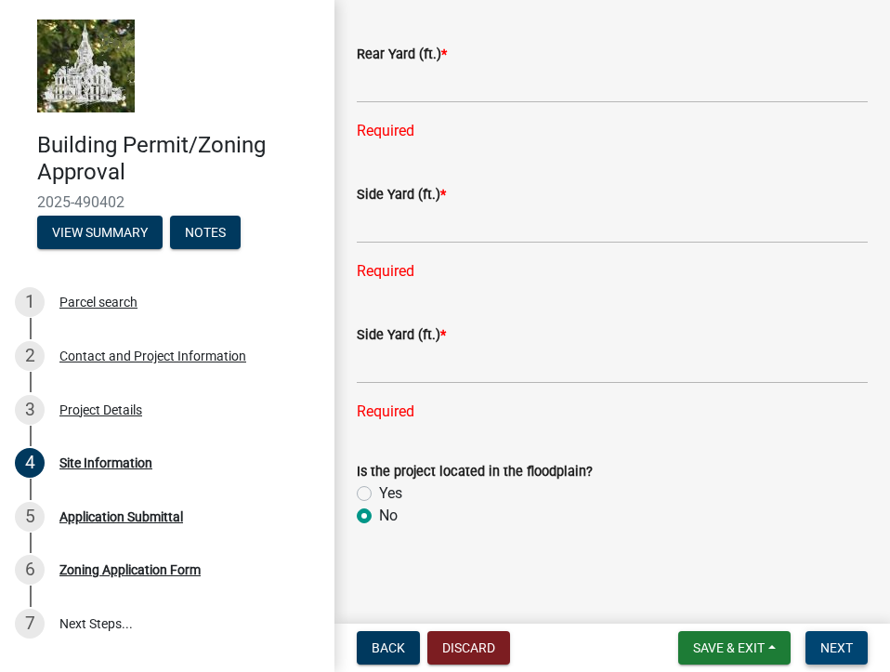
click at [850, 645] on span "Next" at bounding box center [837, 647] width 33 height 15
click at [723, 651] on span "Save & Exit" at bounding box center [729, 647] width 72 height 15
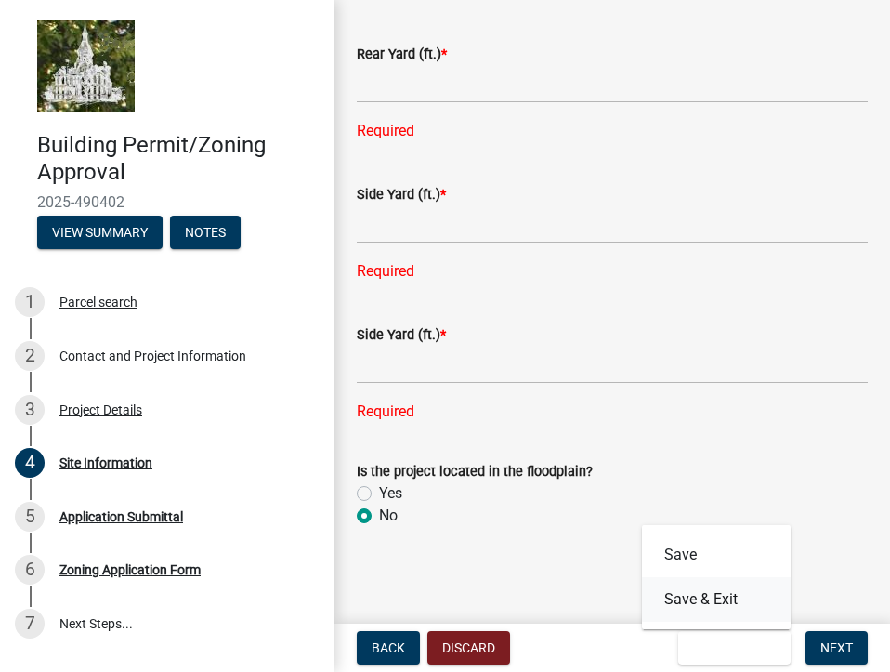
click at [676, 607] on button "Save & Exit" at bounding box center [716, 599] width 149 height 45
